Goal: Task Accomplishment & Management: Use online tool/utility

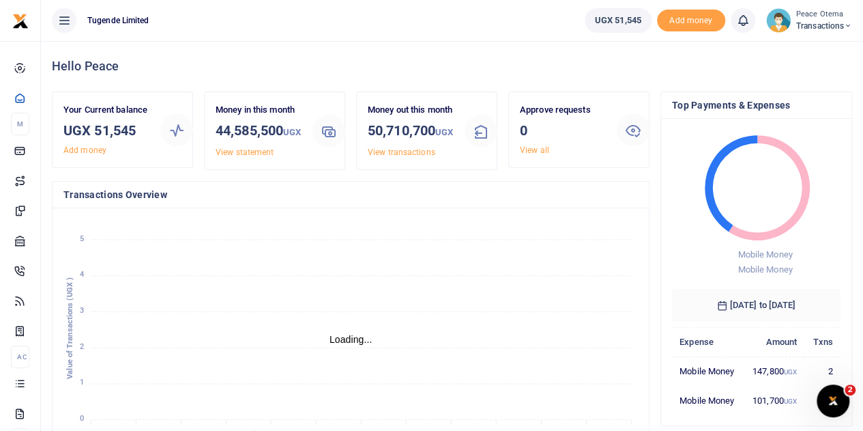
scroll to position [11, 11]
click at [846, 25] on icon at bounding box center [848, 26] width 8 height 10
click at [779, 50] on link "Switch accounts" at bounding box center [801, 49] width 108 height 19
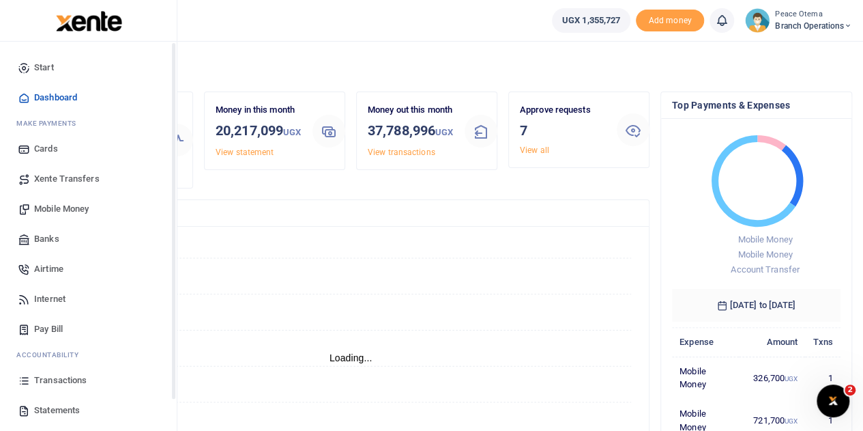
scroll to position [11, 11]
click at [55, 184] on span "Xente Transfers" at bounding box center [67, 179] width 66 height 14
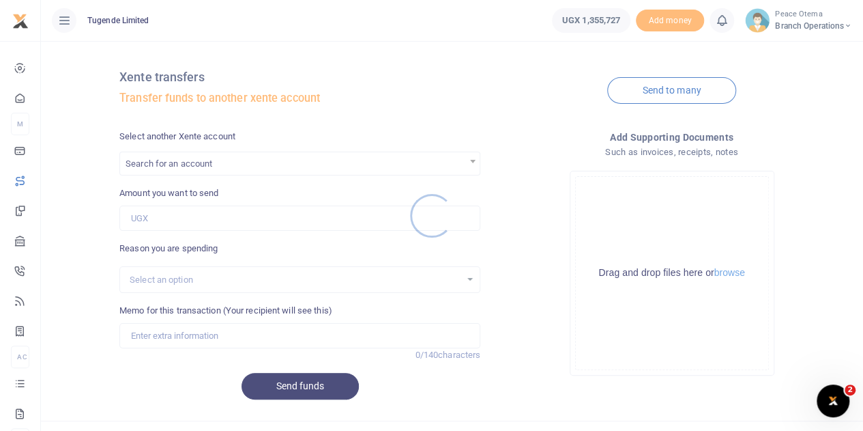
click at [184, 162] on div at bounding box center [431, 215] width 863 height 431
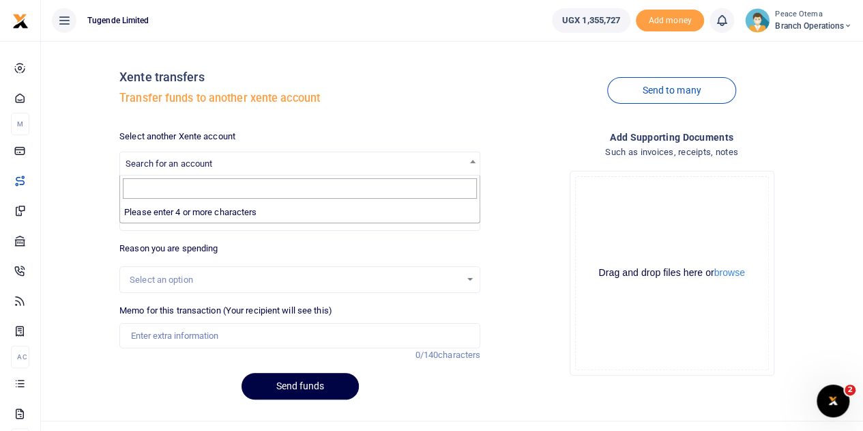
click at [184, 162] on span "Search for an account" at bounding box center [169, 163] width 87 height 10
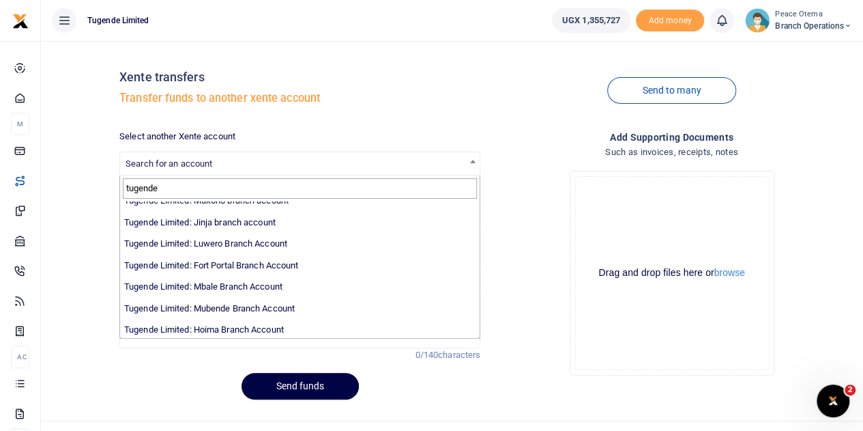
scroll to position [162, 0]
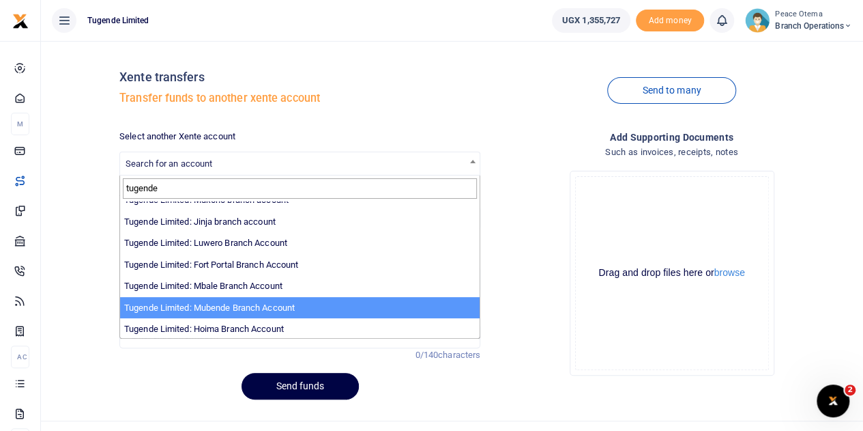
type input "tugende"
select select "3348"
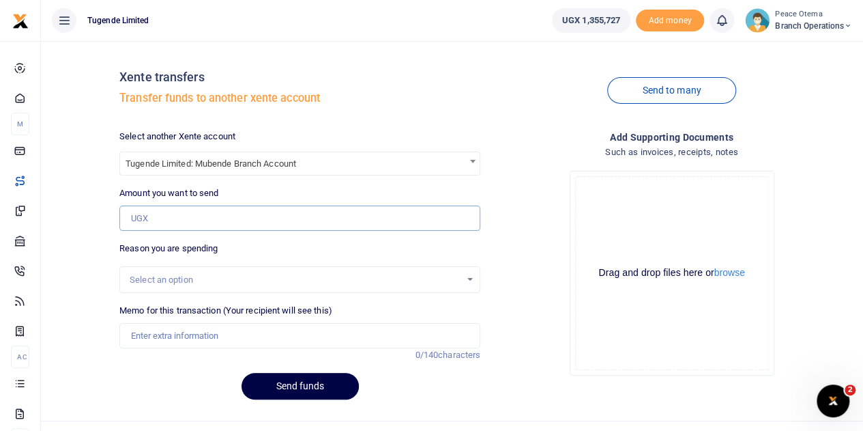
click at [154, 216] on input "Amount you want to send" at bounding box center [299, 218] width 361 height 26
click at [184, 214] on input "Amount you want to send" at bounding box center [299, 218] width 361 height 26
paste input "200,000.00"
type input "200,000"
click at [164, 330] on input "Memo for this transaction (Your recipient will see this)" at bounding box center [299, 336] width 361 height 26
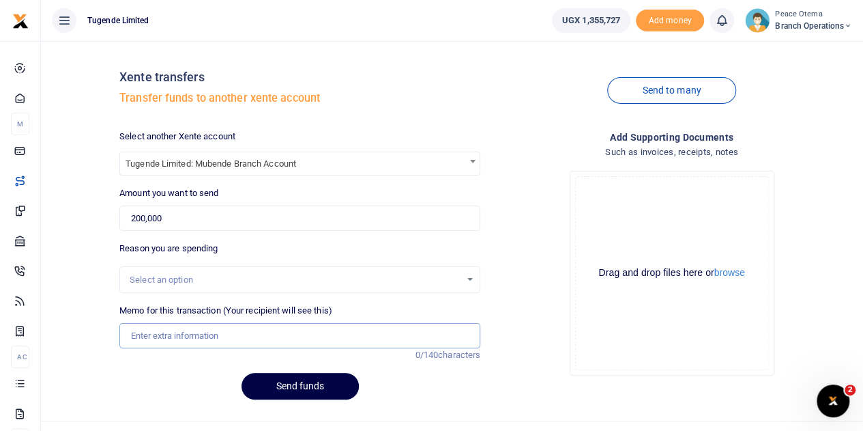
click at [165, 338] on input "Memo for this transaction (Your recipient will see this)" at bounding box center [299, 336] width 361 height 26
paste input "TLUG-016804"
click at [207, 336] on input "TLUG016804" at bounding box center [299, 336] width 361 height 26
click at [186, 336] on input "TLUG016804" at bounding box center [299, 336] width 361 height 26
paste input "Mubende Sept 2025 internet subscription requisition"
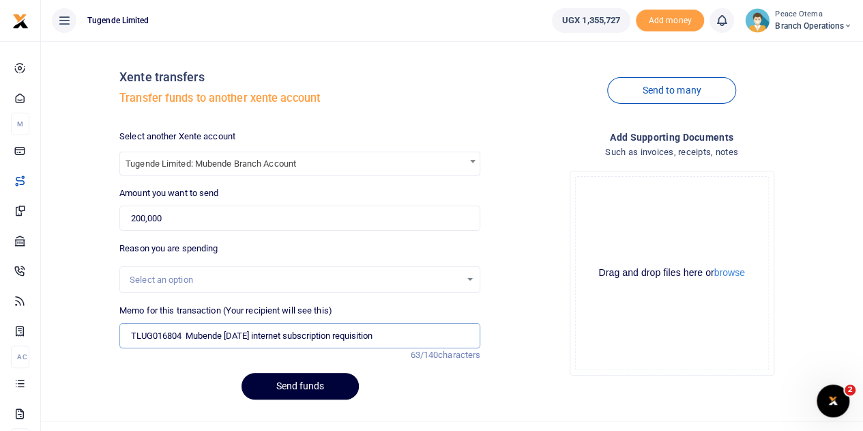
type input "TLUG016804 Mubende Sept 2025 internet subscription requisition"
click at [289, 388] on button "Send funds" at bounding box center [300, 386] width 117 height 27
